Goal: Task Accomplishment & Management: Manage account settings

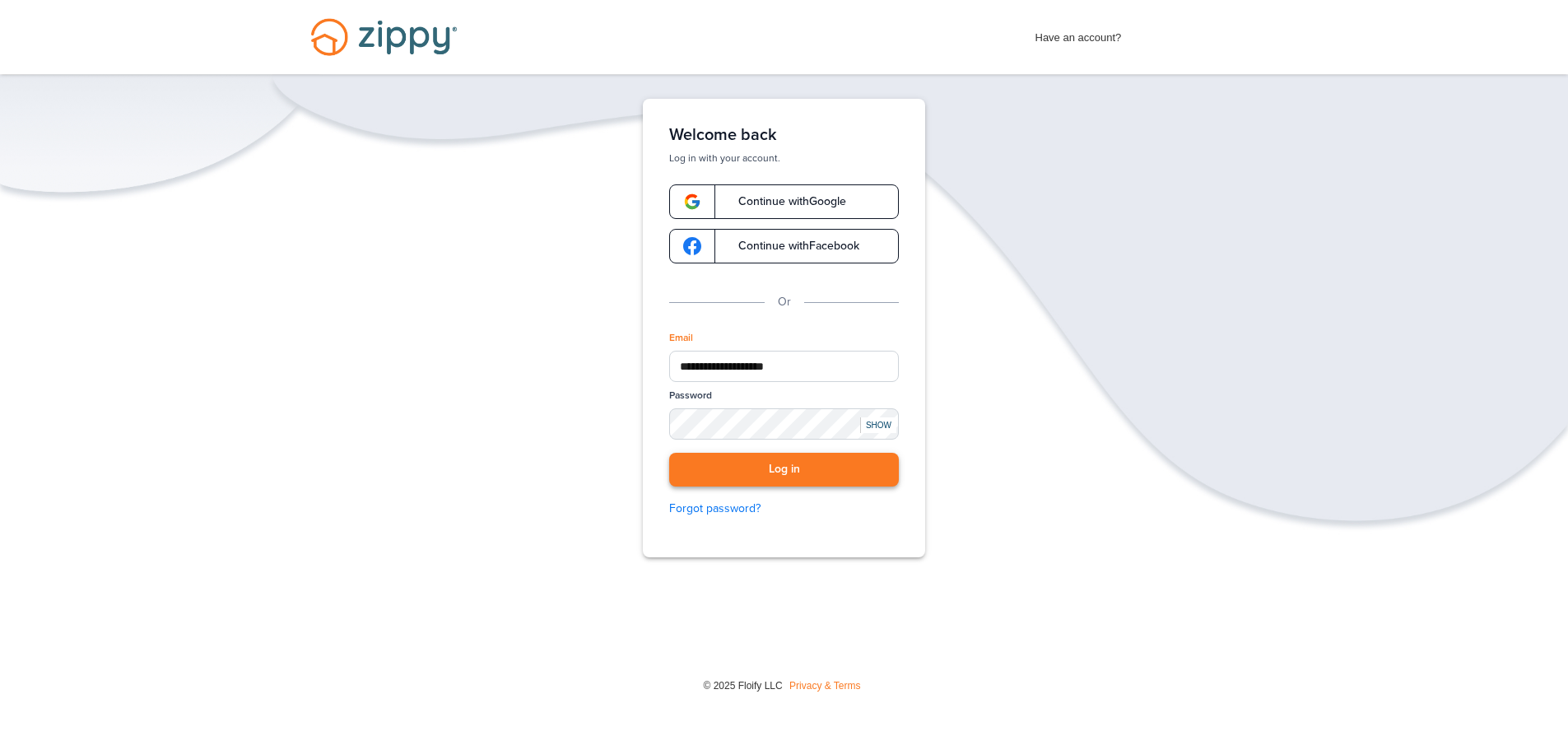
click at [755, 473] on button "Log in" at bounding box center [784, 469] width 230 height 33
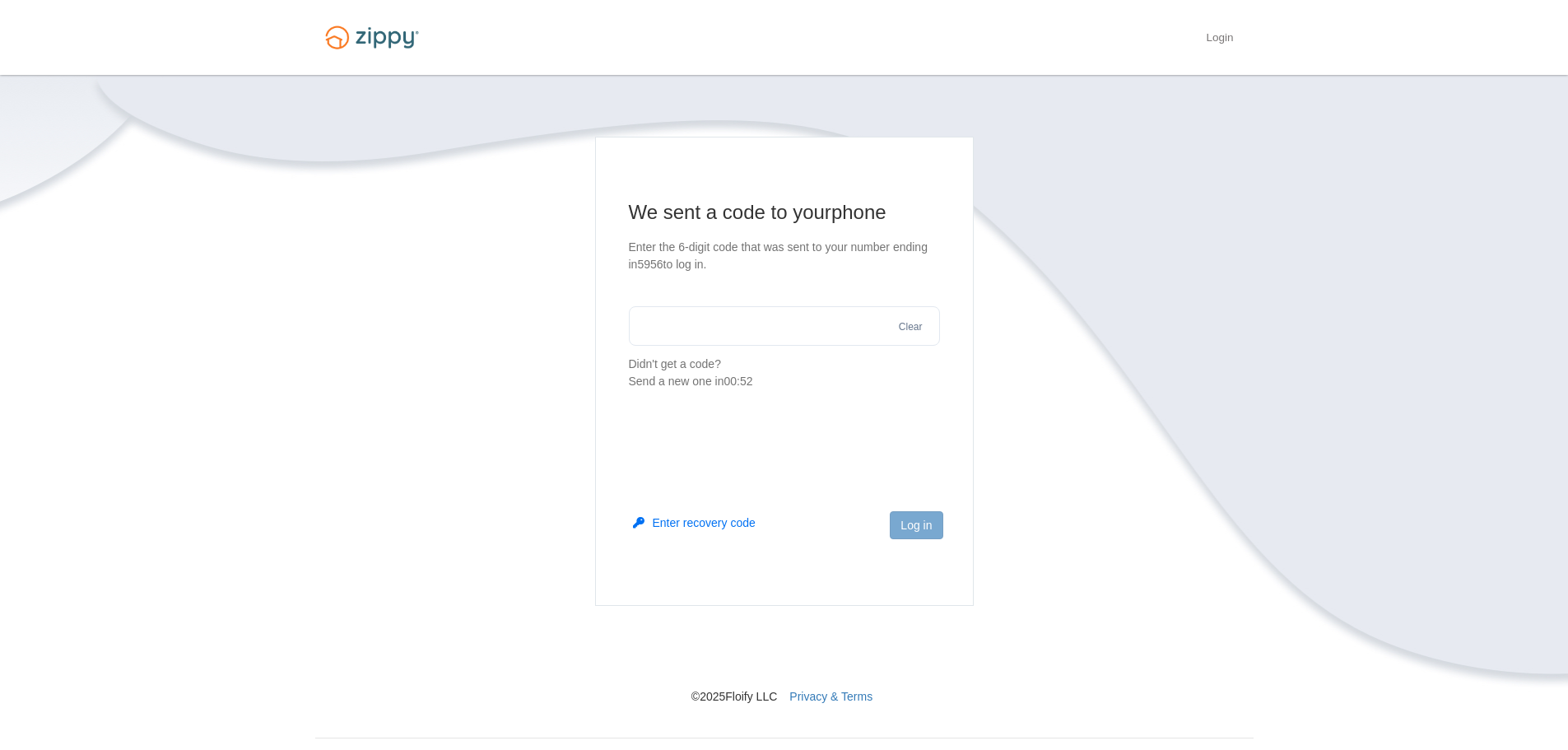
click at [792, 331] on input "text" at bounding box center [785, 326] width 311 height 39
type input "******"
